Goal: Browse casually

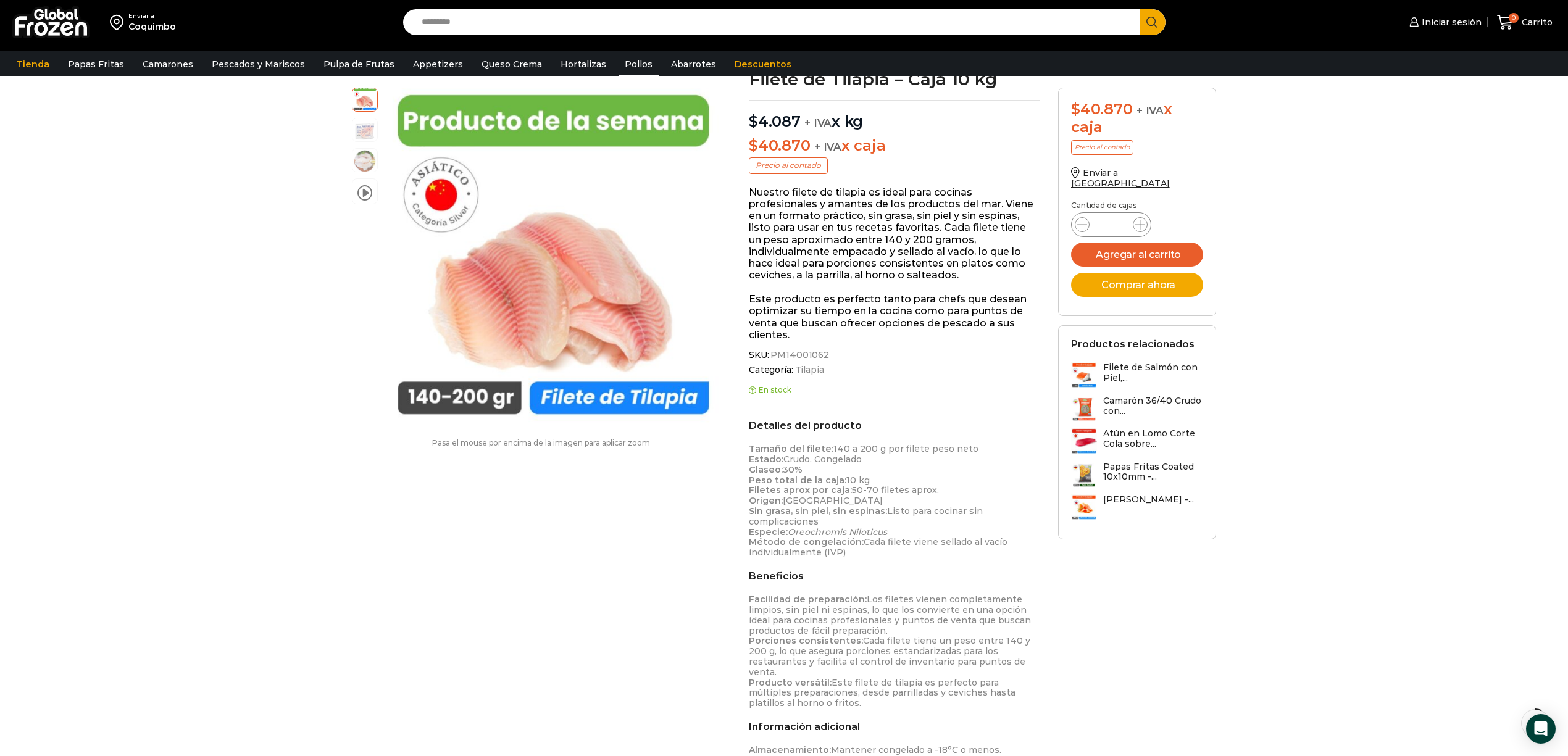
scroll to position [82, 0]
click at [627, 59] on link "Pollos" at bounding box center [638, 65] width 40 height 24
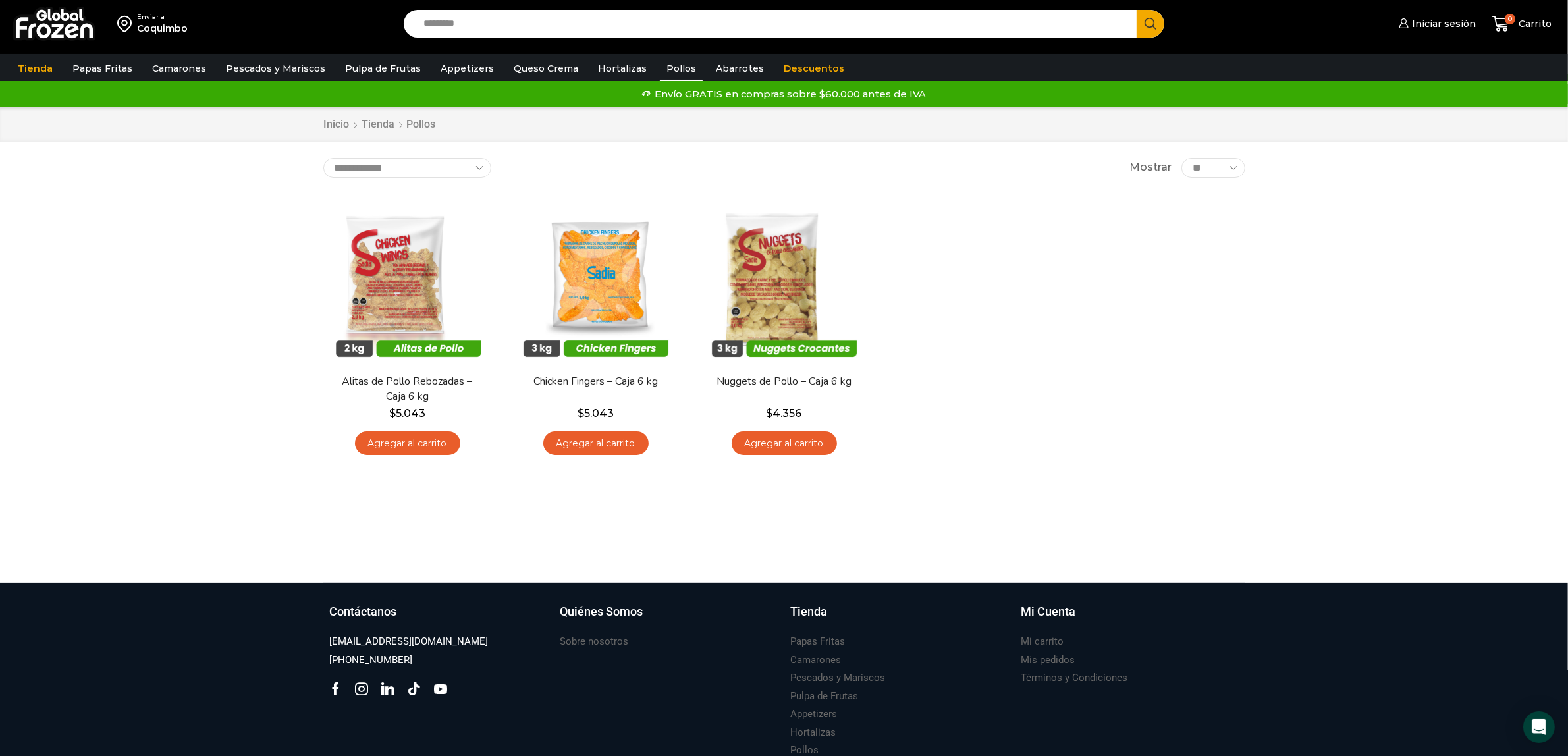
click at [946, 400] on div "En stock Vista Rápida Alitas de Pollo Rebozadas – Caja 6 kg $ 5.043 Agregar al …" at bounding box center [784, 329] width 942 height 288
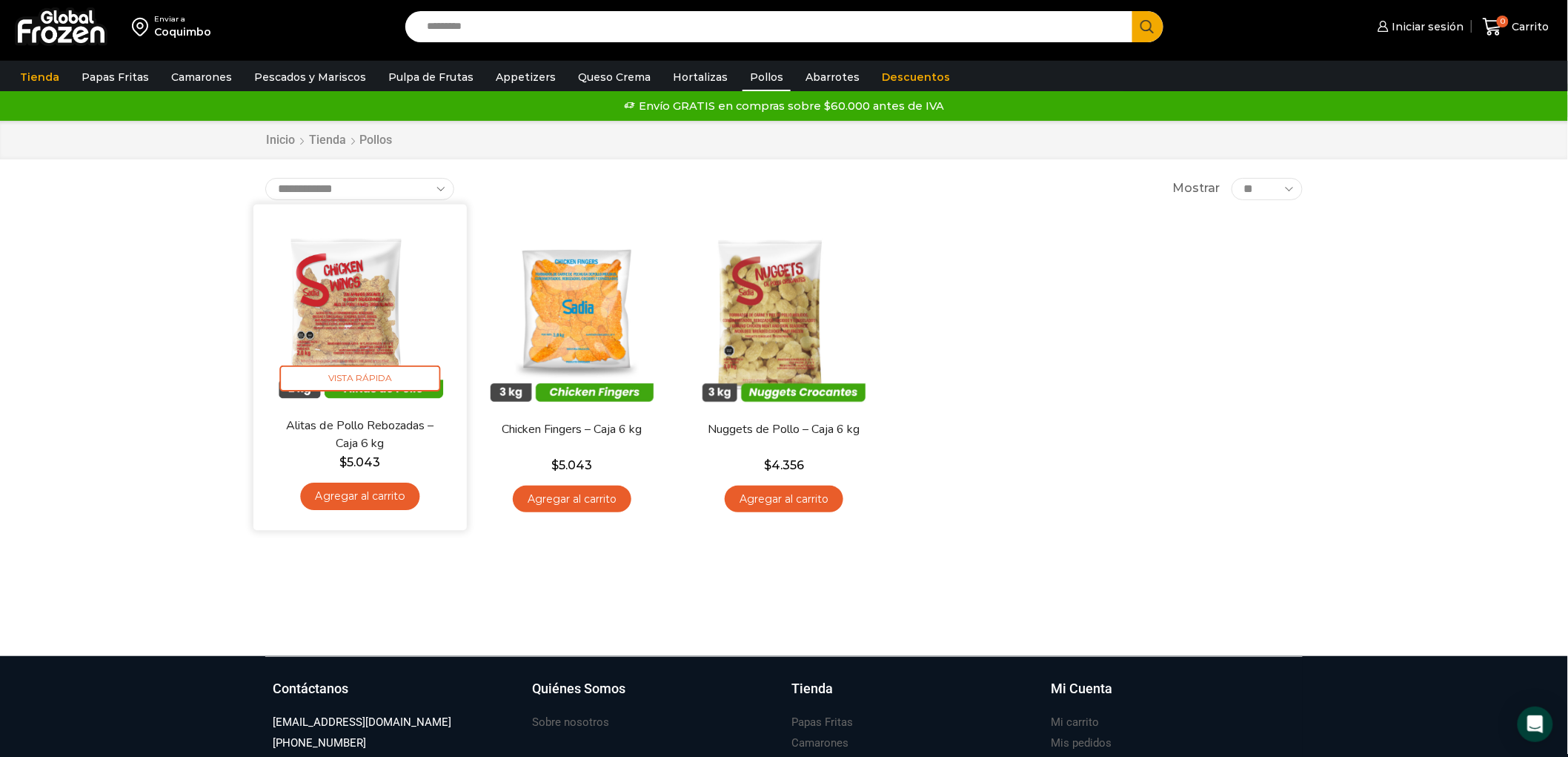
click at [338, 320] on img at bounding box center [360, 311] width 192 height 192
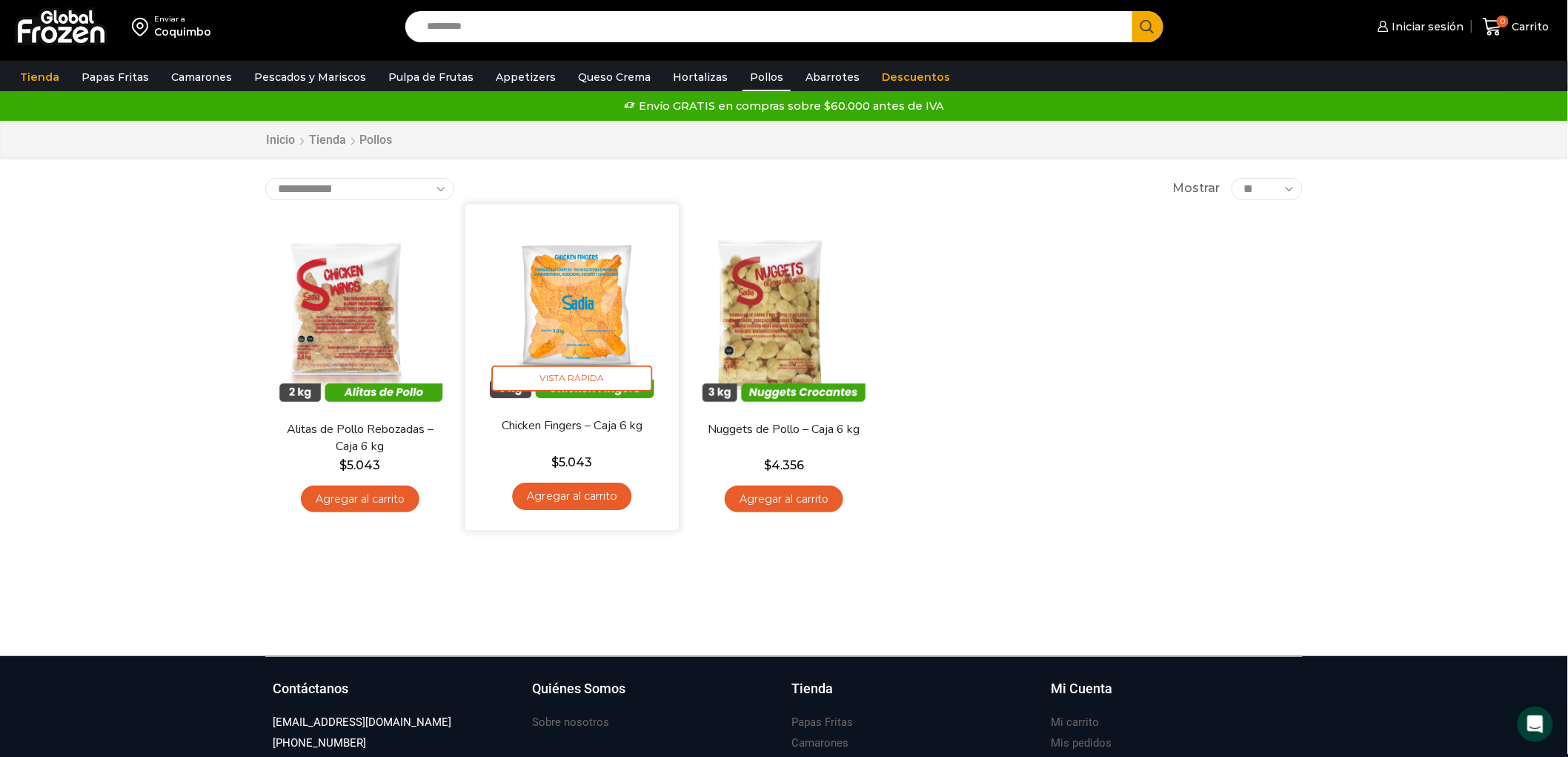
click at [610, 295] on img at bounding box center [572, 311] width 192 height 192
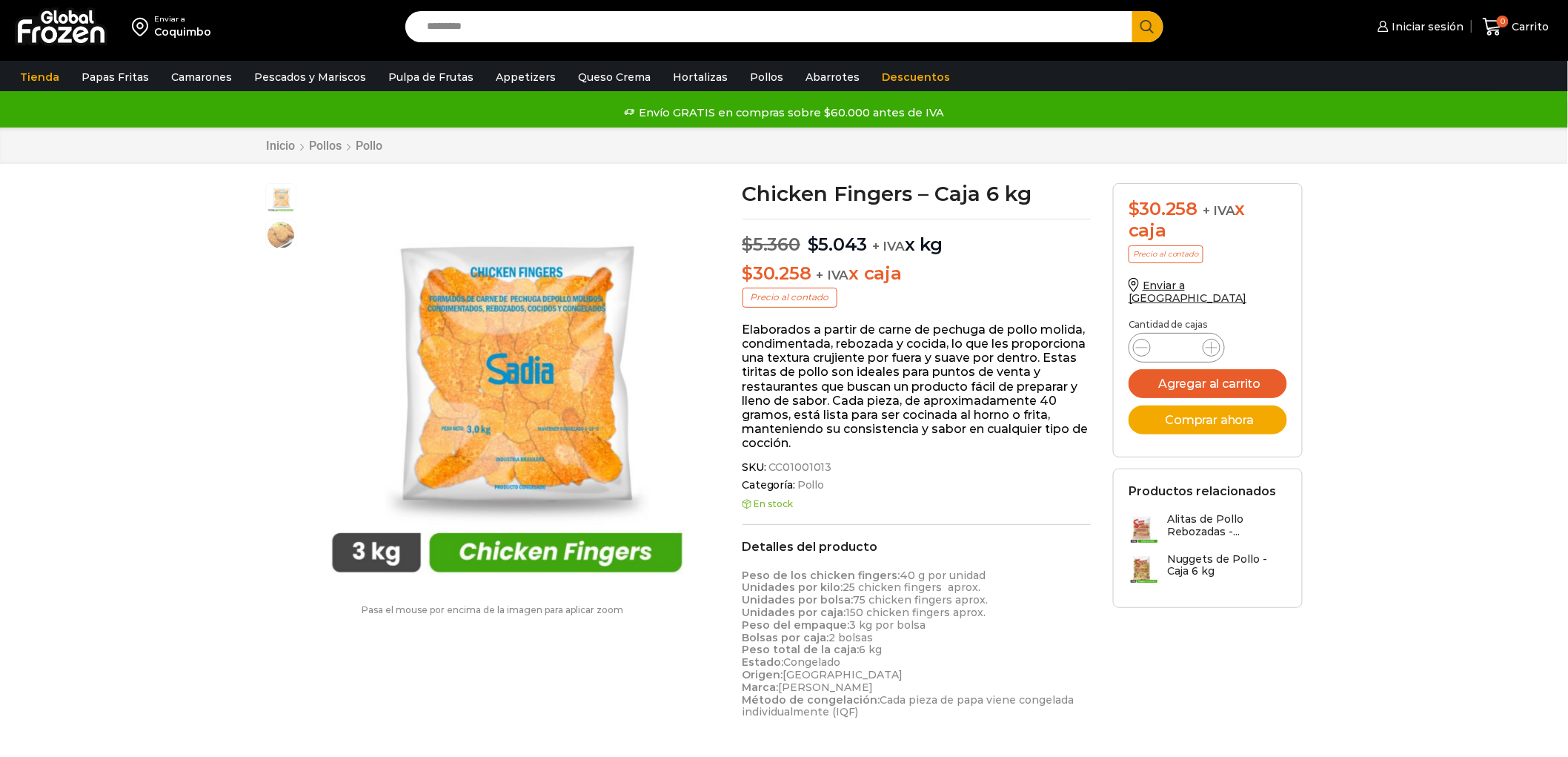
scroll to position [1, 0]
drag, startPoint x: 68, startPoint y: 245, endPoint x: 75, endPoint y: 247, distance: 7.3
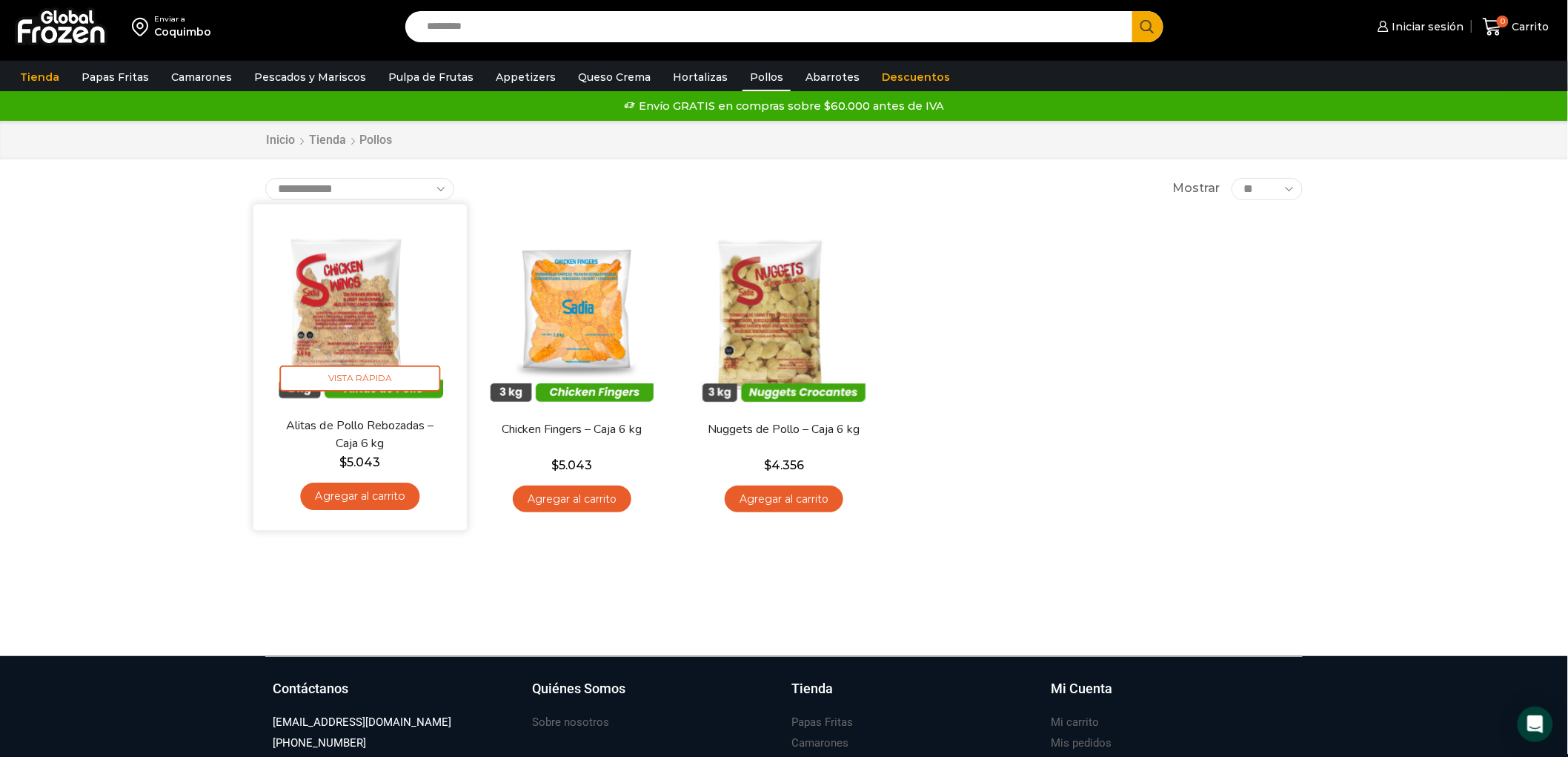
click at [359, 329] on img at bounding box center [360, 311] width 192 height 192
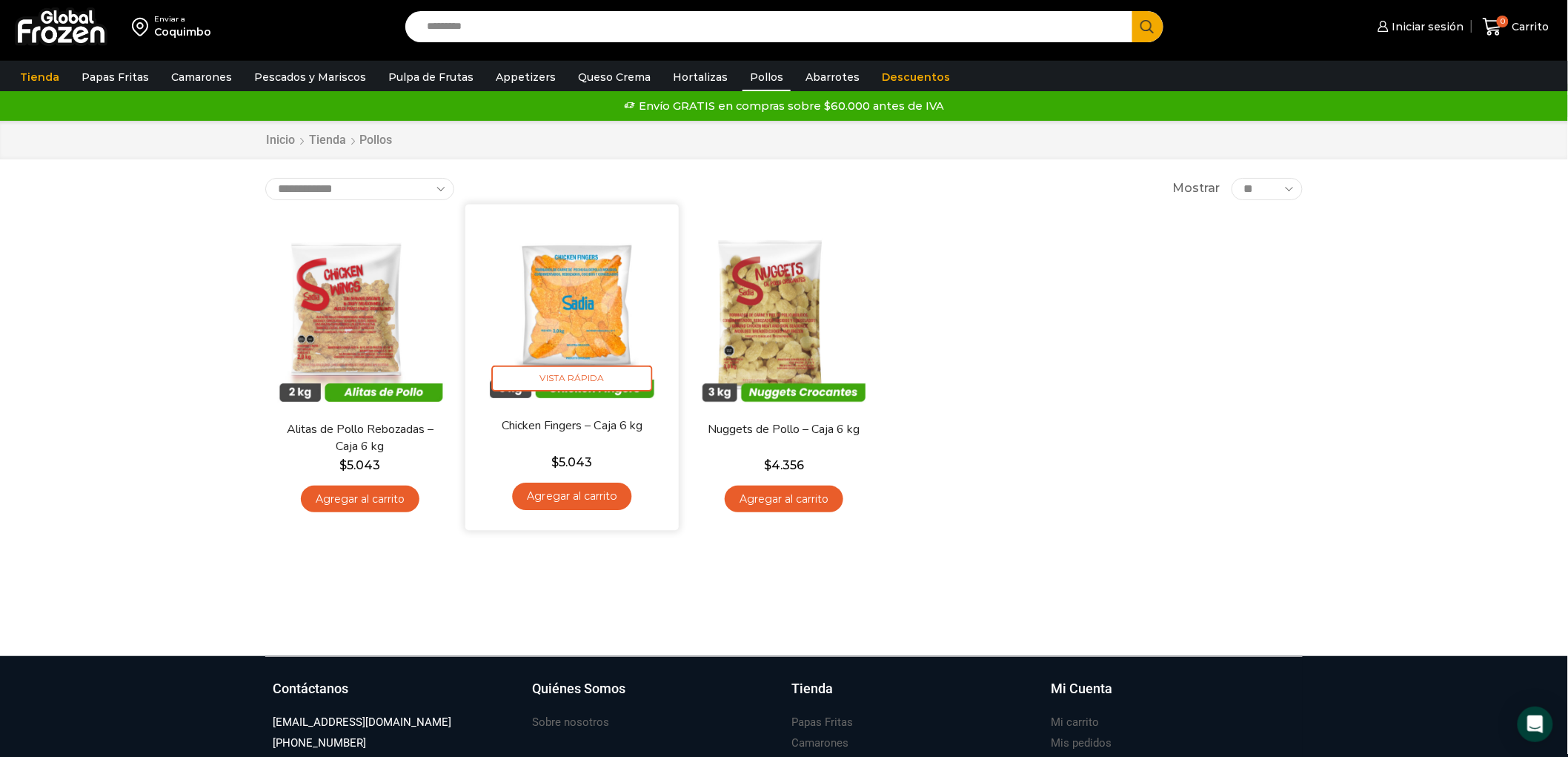
click at [586, 295] on img at bounding box center [572, 311] width 192 height 192
click at [583, 321] on img at bounding box center [572, 311] width 192 height 192
click at [575, 344] on img at bounding box center [572, 311] width 192 height 192
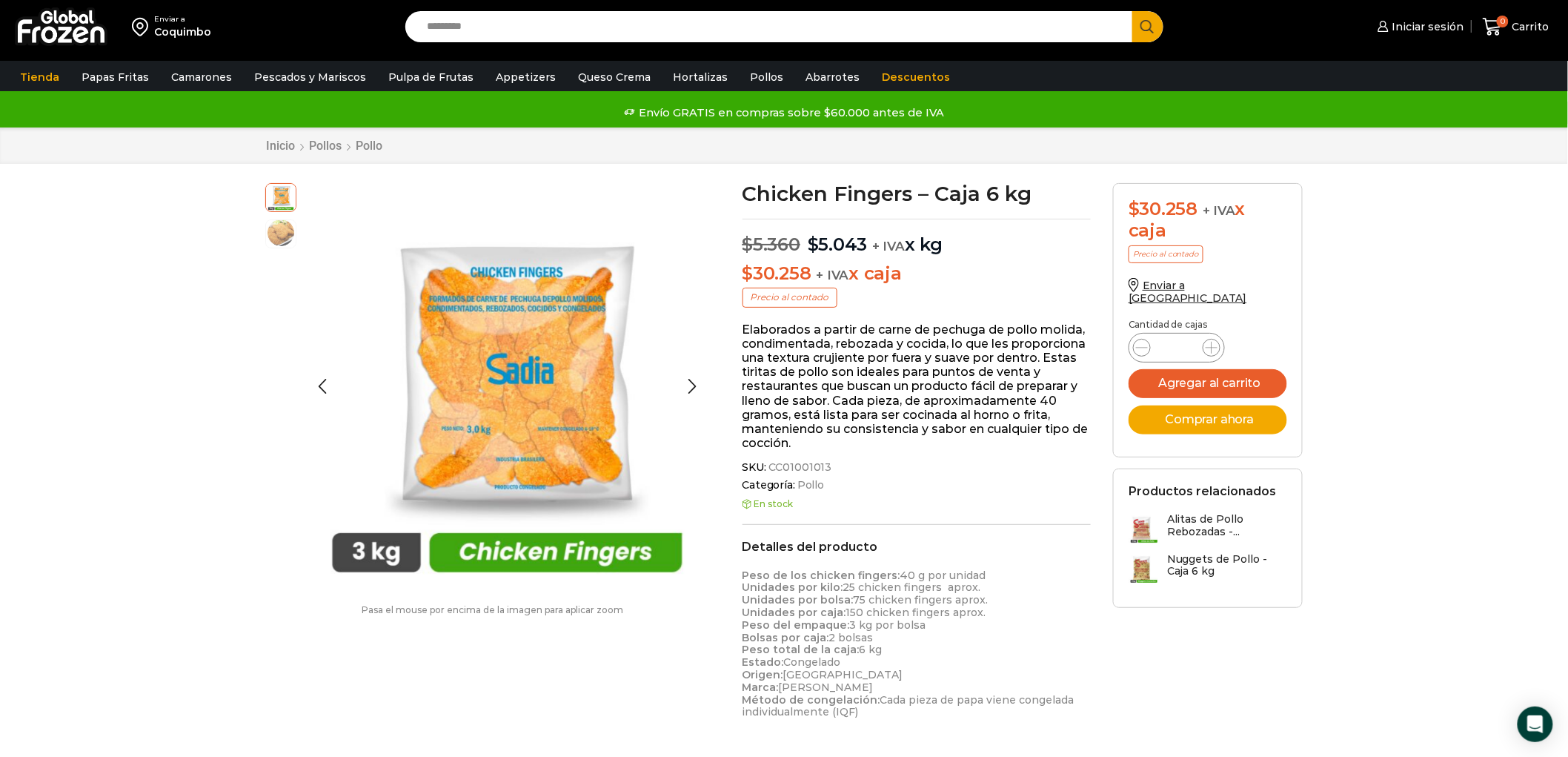
click at [279, 245] on img at bounding box center [280, 232] width 29 height 29
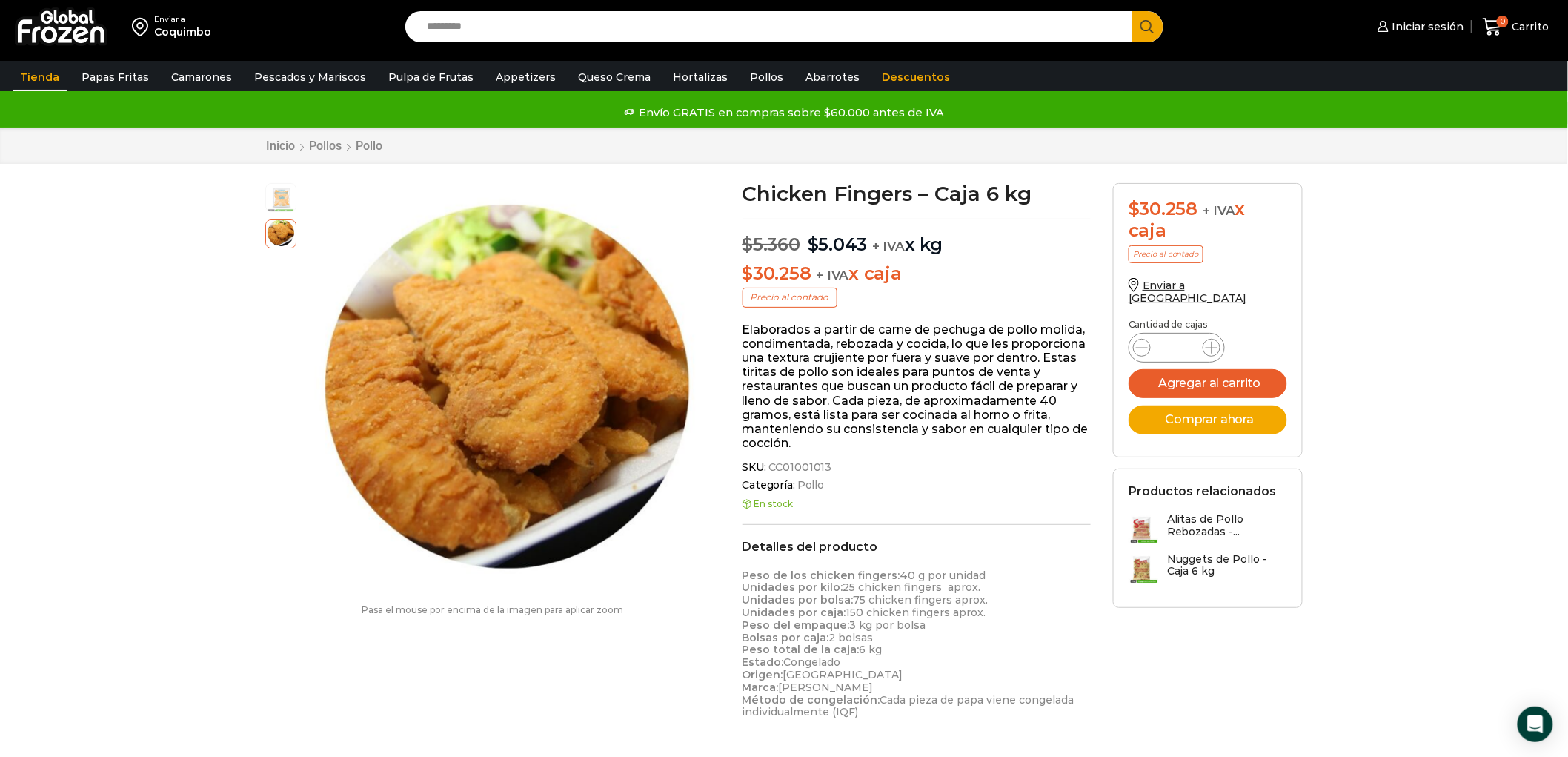
click at [39, 72] on link "Tienda" at bounding box center [40, 78] width 54 height 29
